Goal: Check status

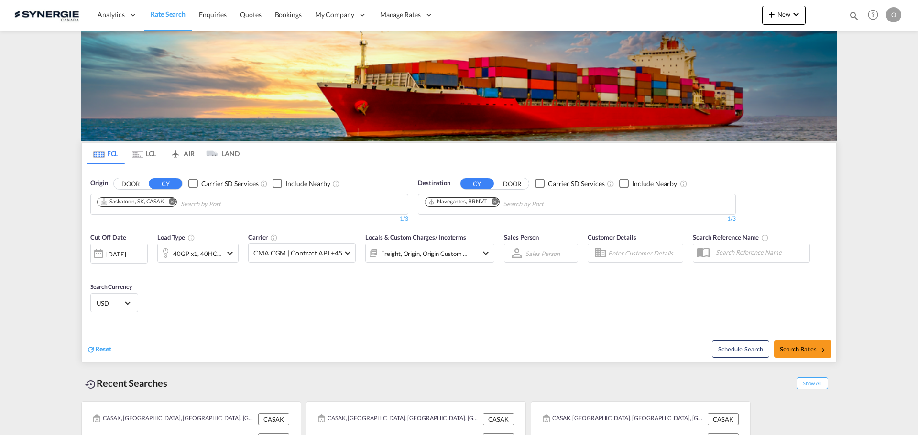
click at [858, 15] on md-icon "icon-magnify" at bounding box center [853, 16] width 11 height 11
click at [691, 20] on select "Bookings Quotes Enquiries" at bounding box center [701, 15] width 45 height 17
select select "Quotes"
click at [679, 7] on select "Bookings Quotes Enquiries" at bounding box center [701, 15] width 45 height 17
click at [749, 20] on input at bounding box center [781, 15] width 119 height 17
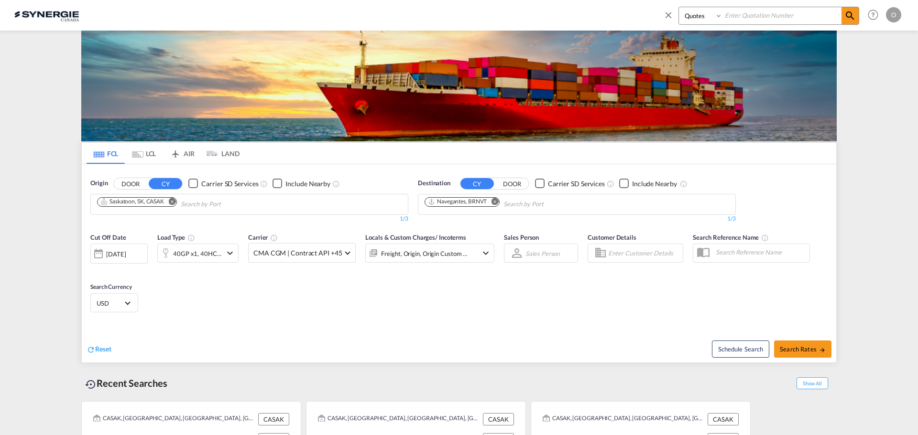
paste input "SYC000011956"
type input "SYC000011956"
click at [851, 11] on md-icon "icon-magnify" at bounding box center [849, 15] width 11 height 11
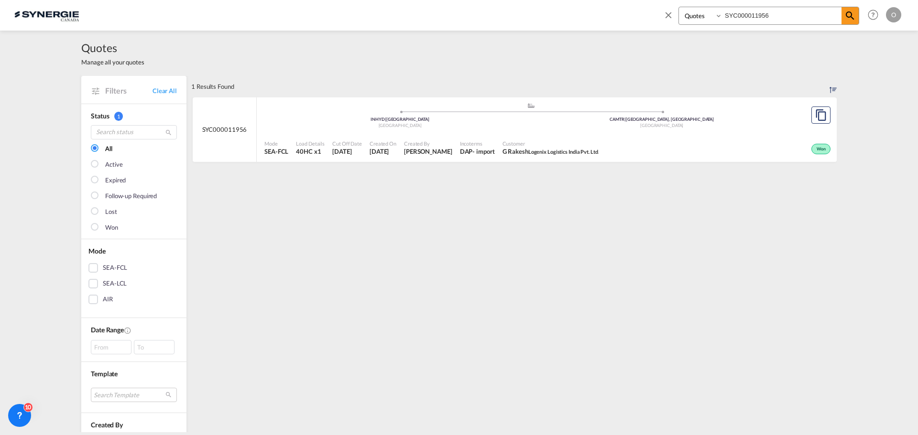
click at [728, 141] on div "Won" at bounding box center [717, 148] width 230 height 24
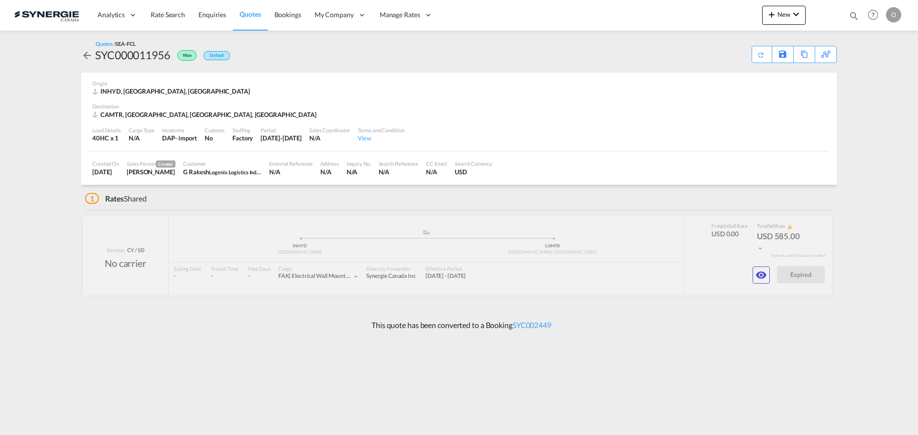
click at [760, 279] on md-icon "icon-eye" at bounding box center [760, 275] width 11 height 11
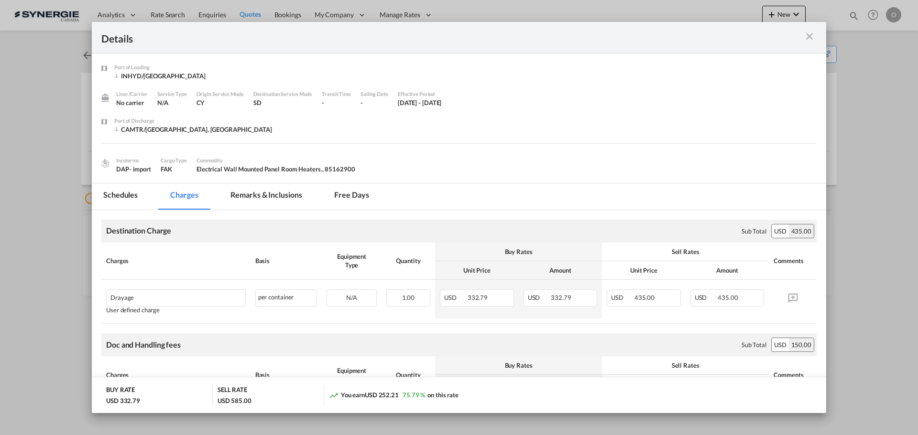
click at [280, 200] on md-tab-item "Remarks & Inclusions" at bounding box center [266, 197] width 94 height 26
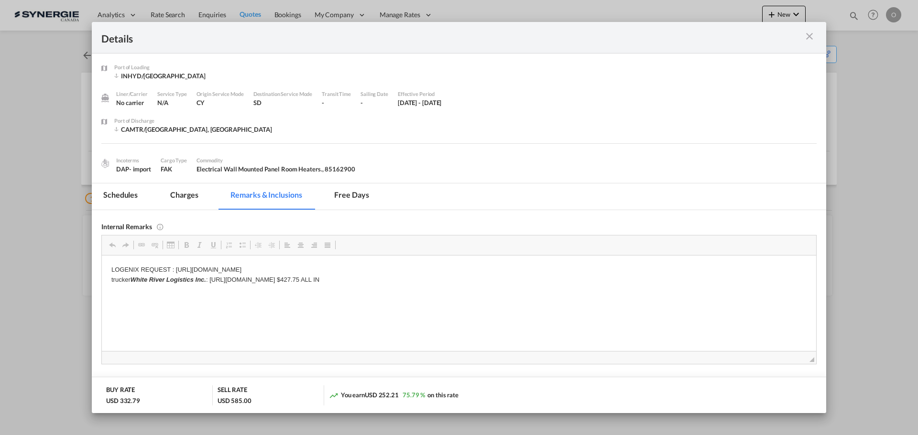
click at [192, 195] on md-tab-item "Charges" at bounding box center [184, 197] width 51 height 26
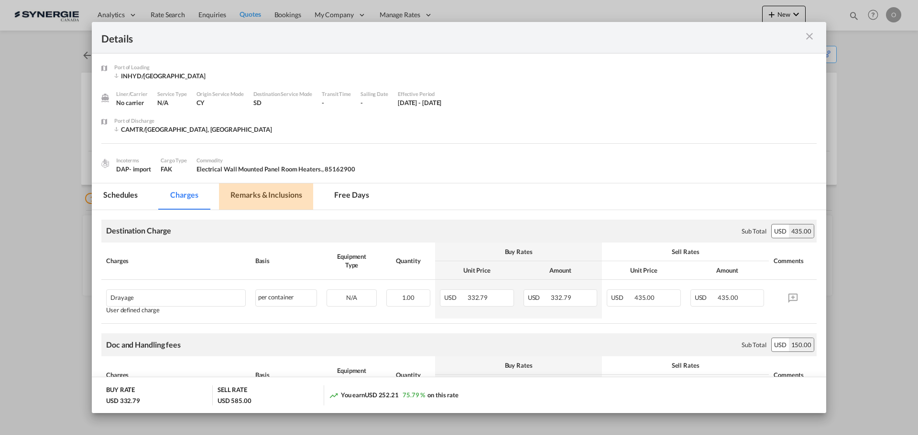
click at [255, 193] on md-tab-item "Remarks & Inclusions" at bounding box center [266, 197] width 94 height 26
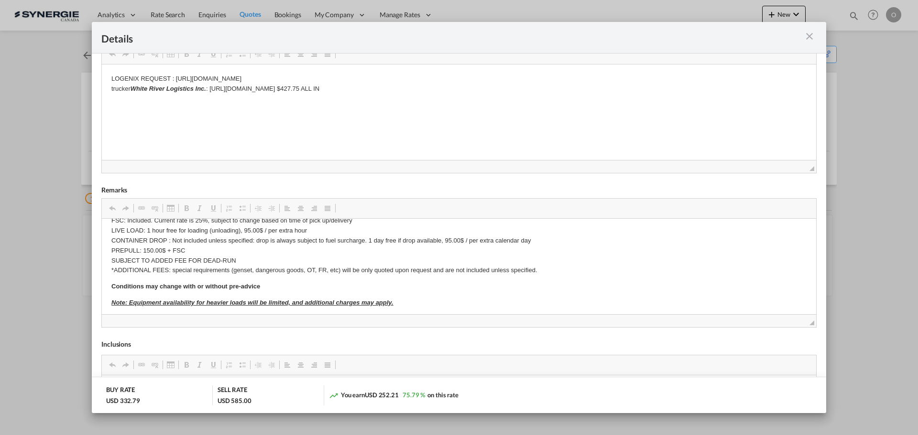
scroll to position [287, 0]
